Goal: Find specific page/section: Find specific page/section

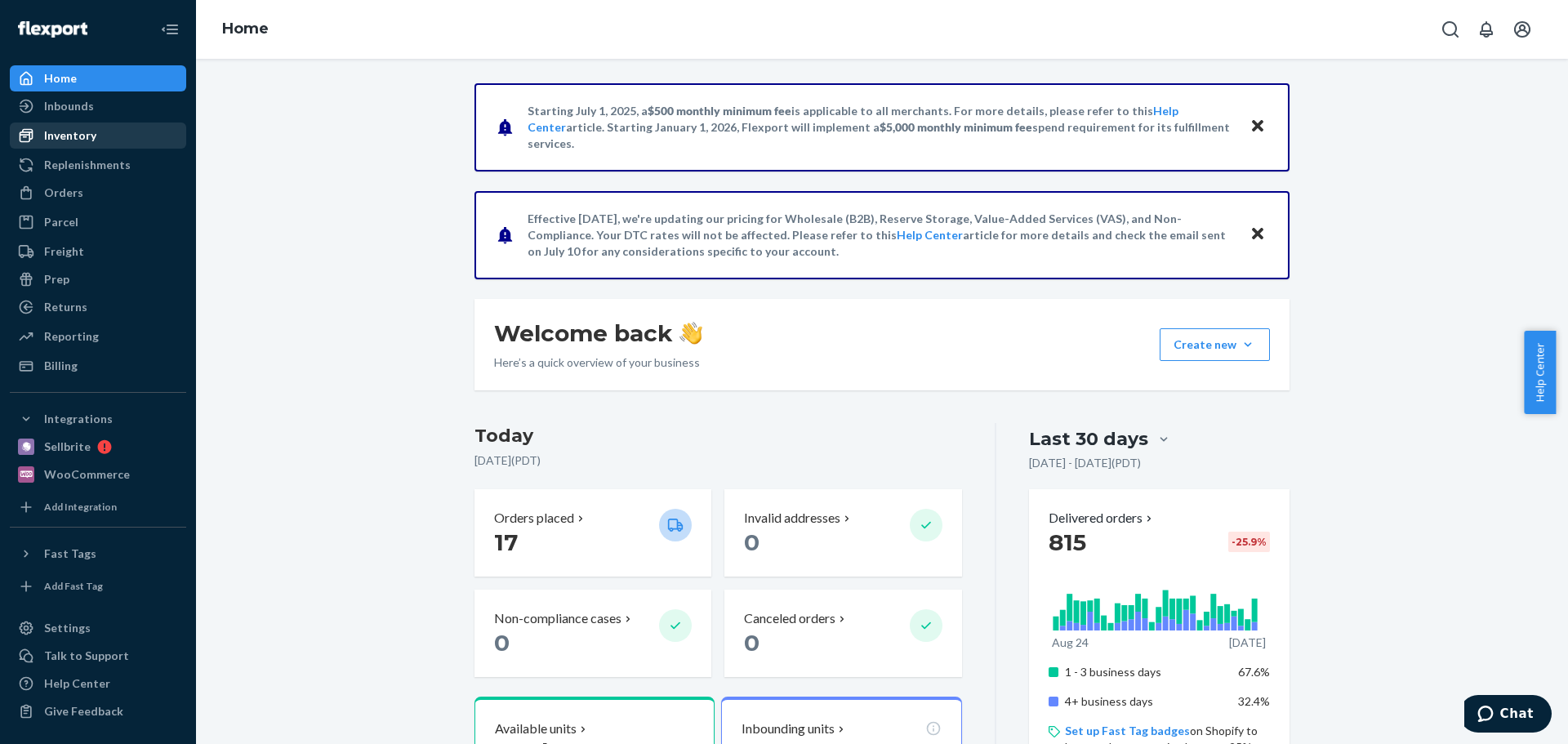
click at [101, 134] on div "Inventory" at bounding box center [97, 135] width 173 height 23
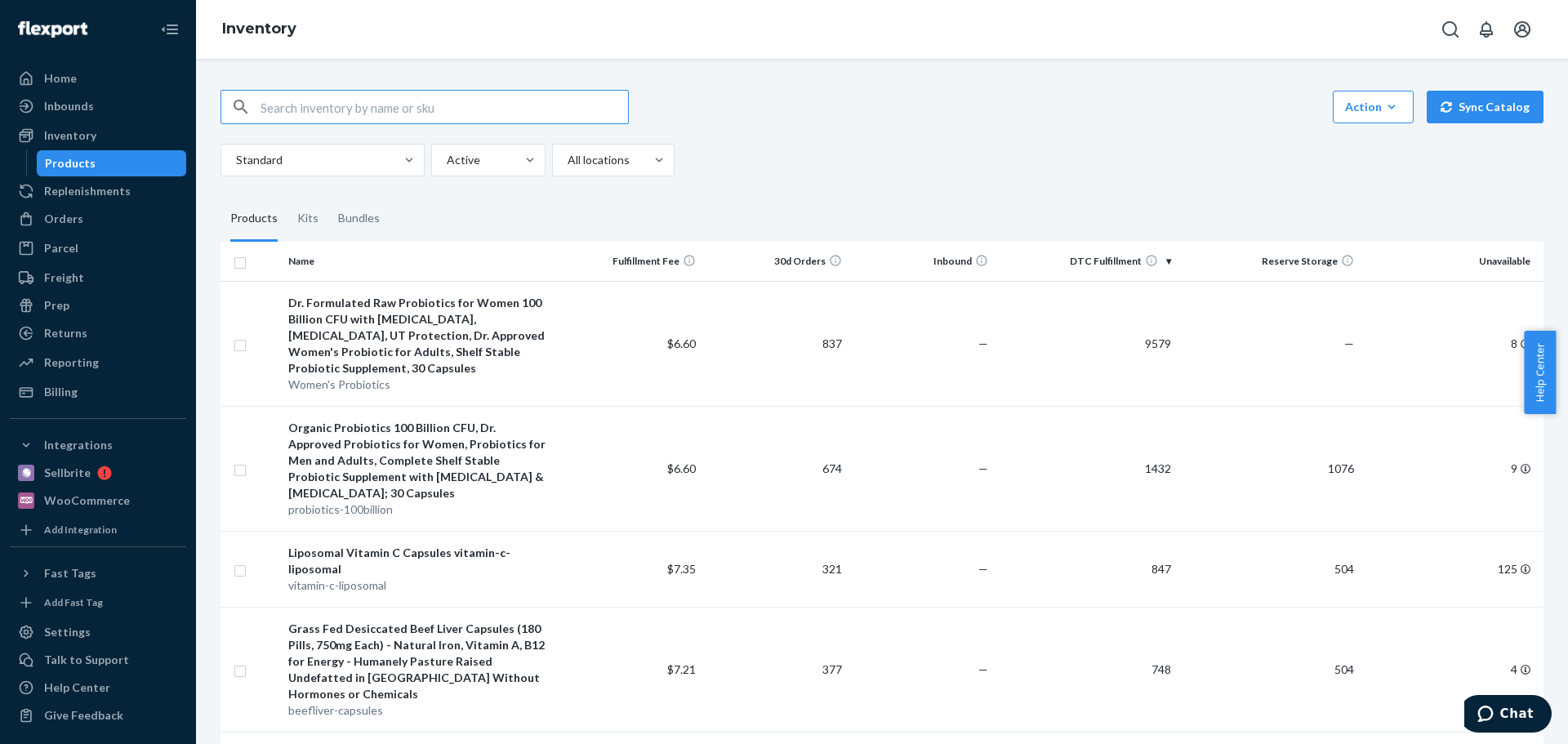
click at [1182, 171] on div "Standard Active All locations" at bounding box center [876, 160] width 1311 height 33
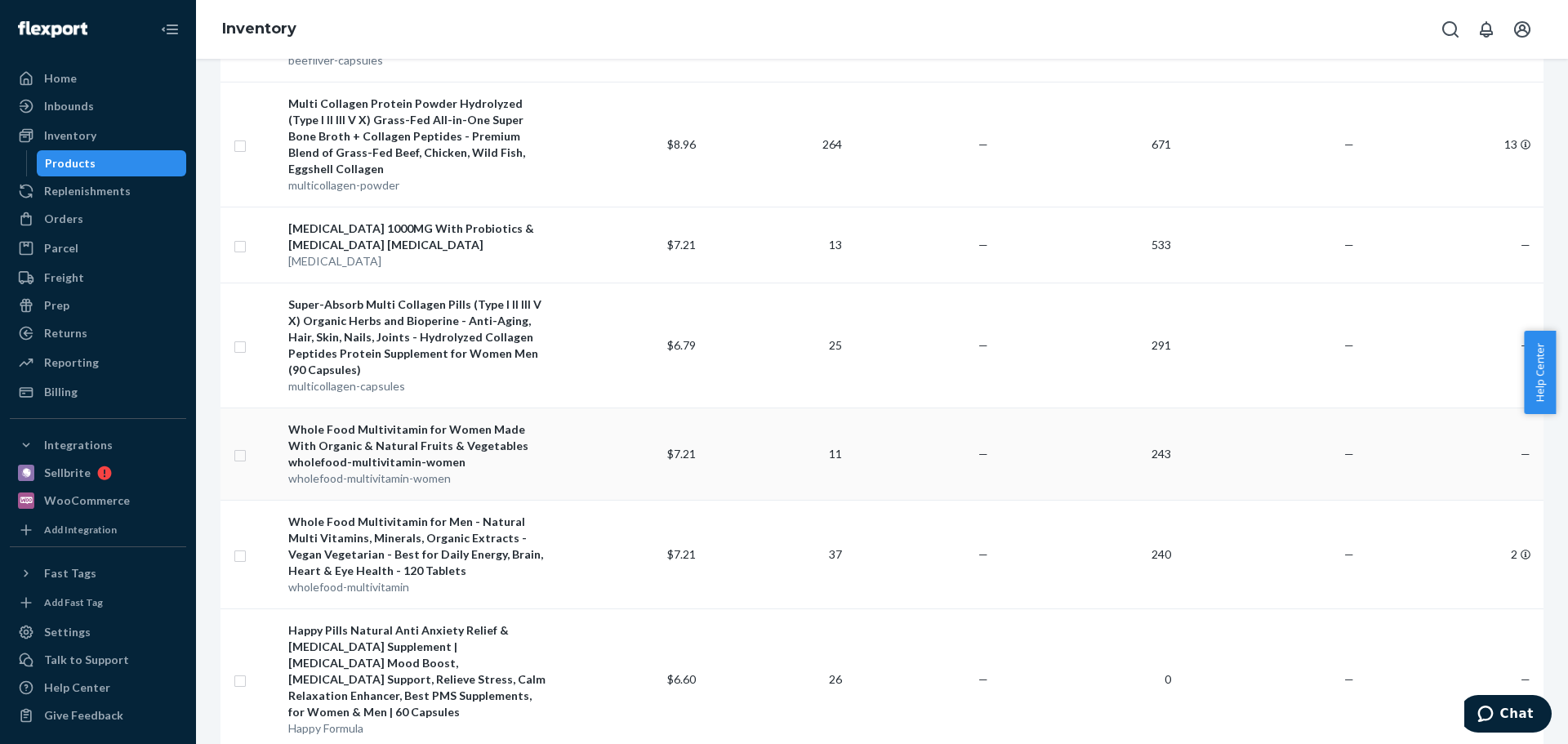
scroll to position [675, 0]
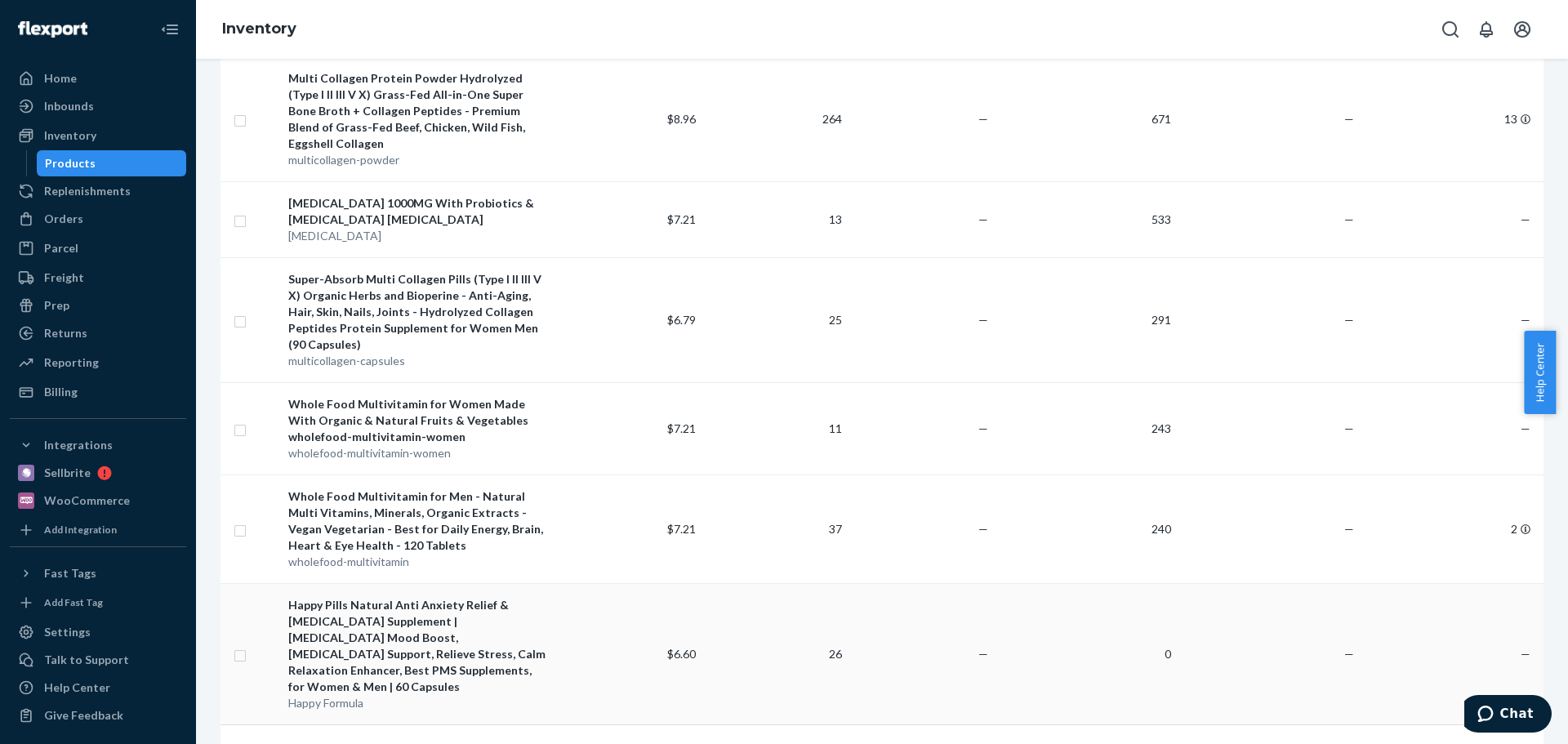
click at [1307, 588] on td "—" at bounding box center [1269, 653] width 183 height 141
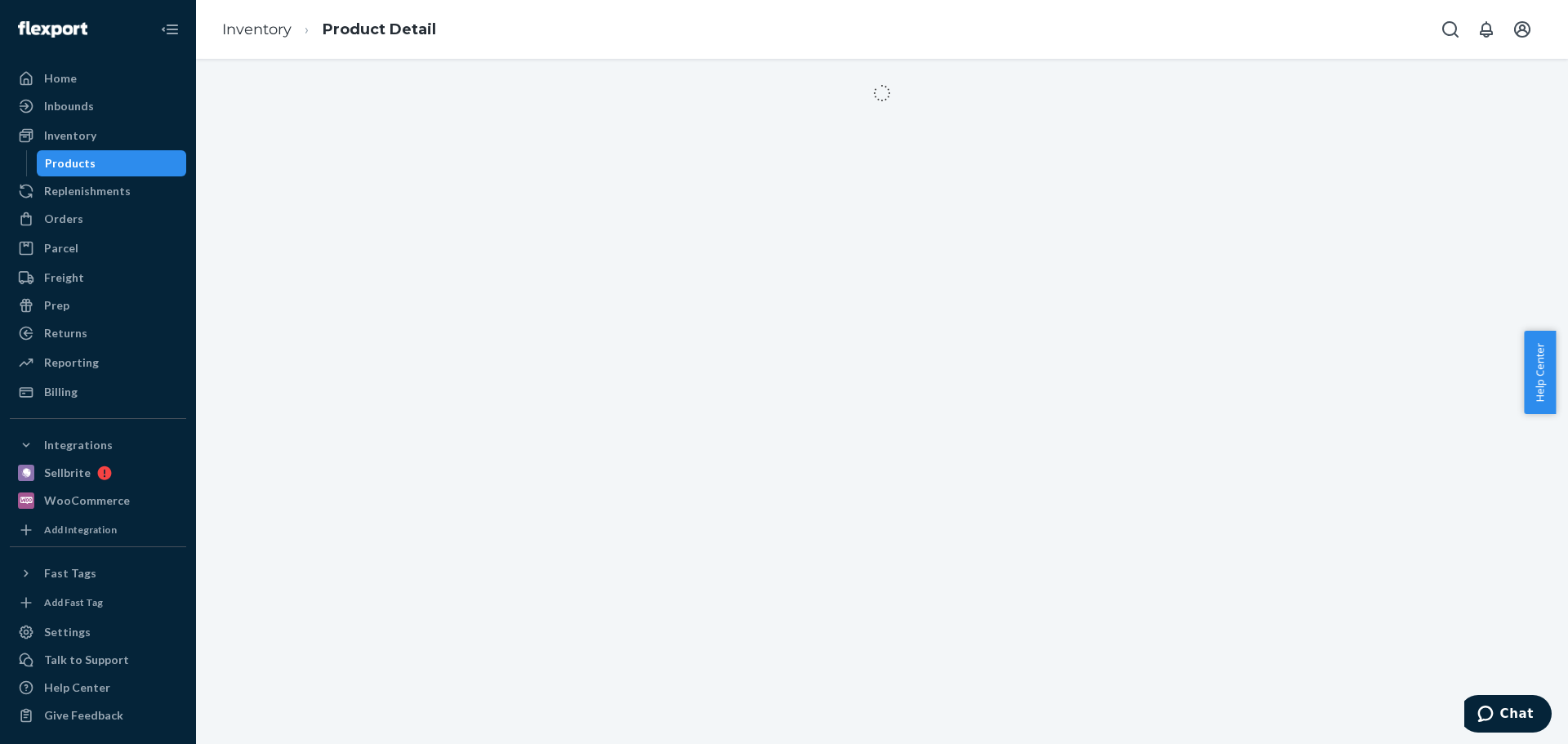
click at [123, 162] on div "Products" at bounding box center [112, 163] width 147 height 23
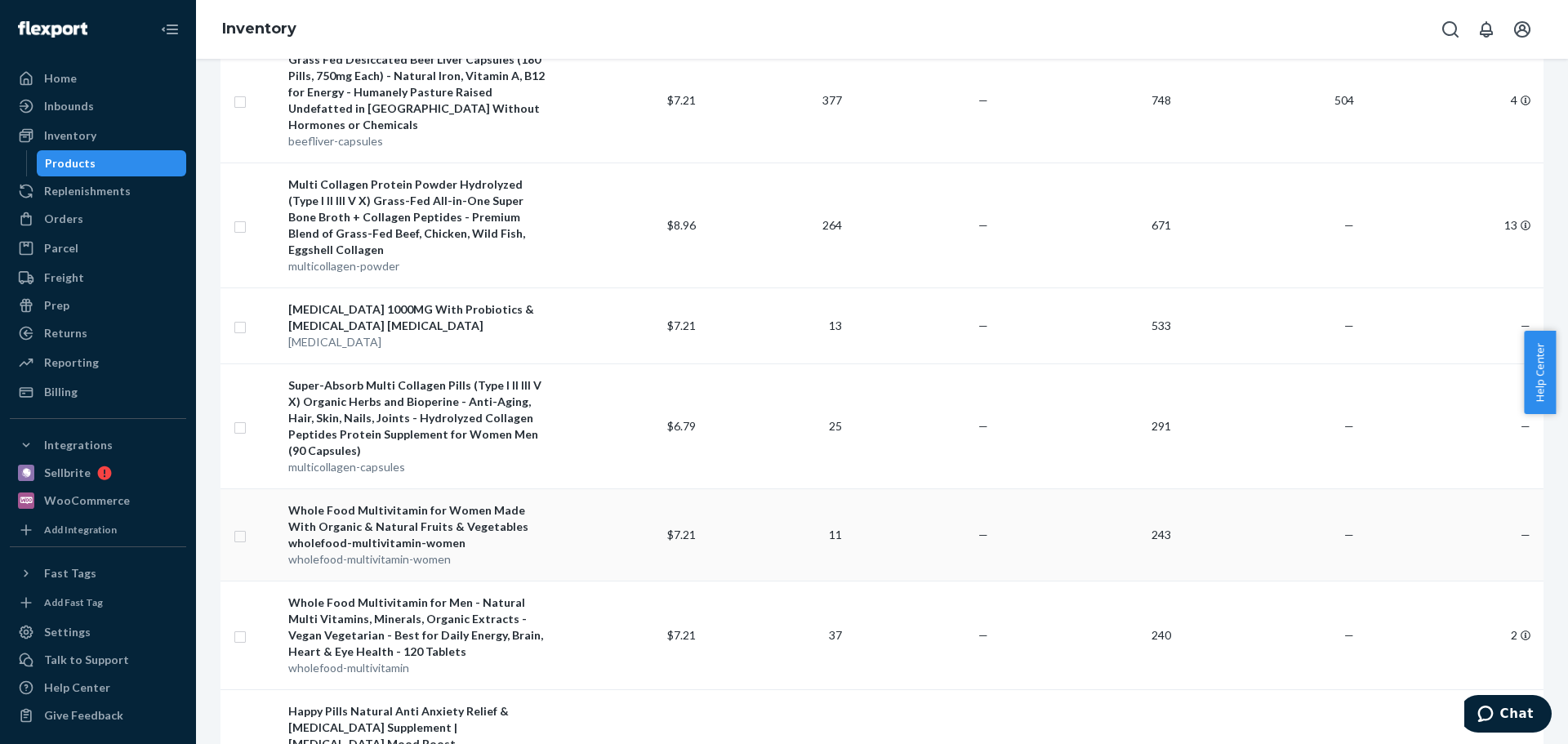
scroll to position [675, 0]
